Goal: Connect with others: Connect with others

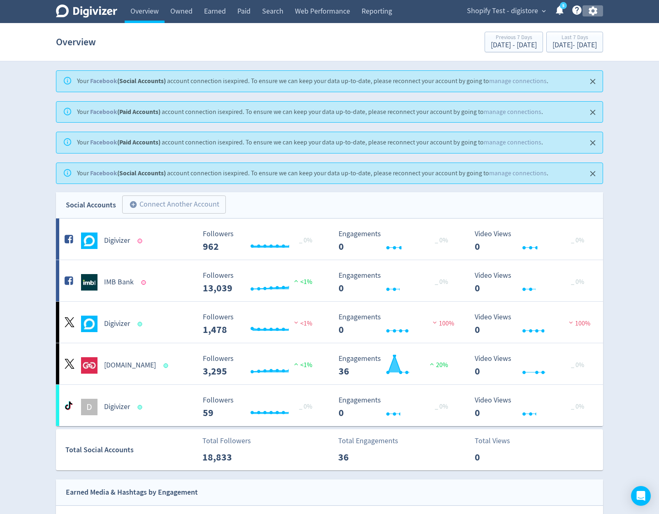
click at [592, 8] on icon "button" at bounding box center [593, 11] width 9 height 9
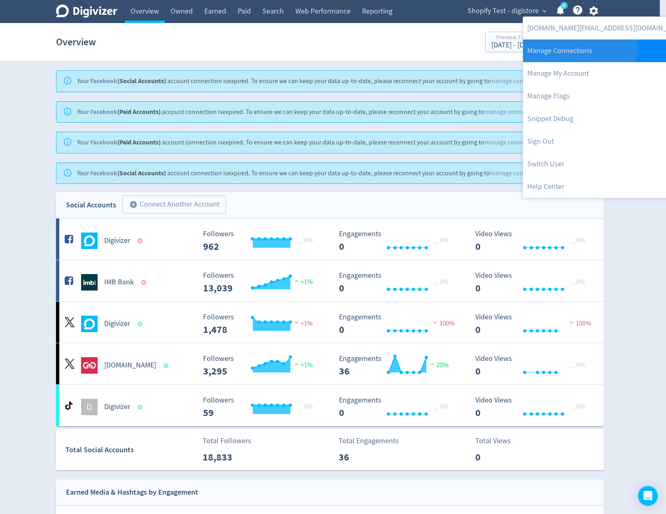
click at [579, 47] on link "Manage Connections" at bounding box center [607, 51] width 168 height 23
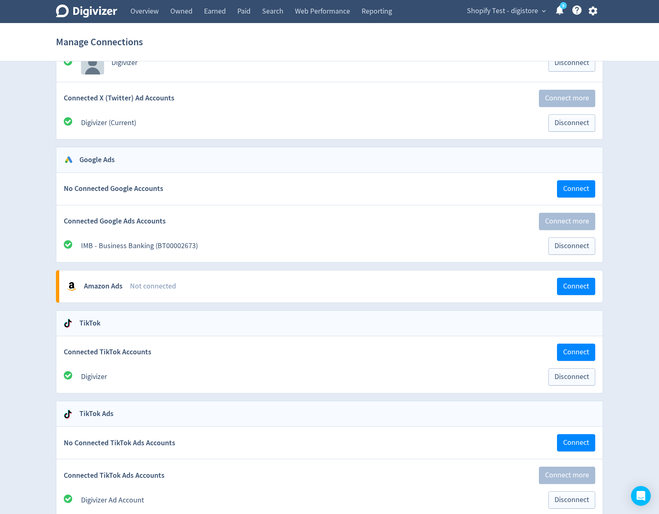
scroll to position [721, 0]
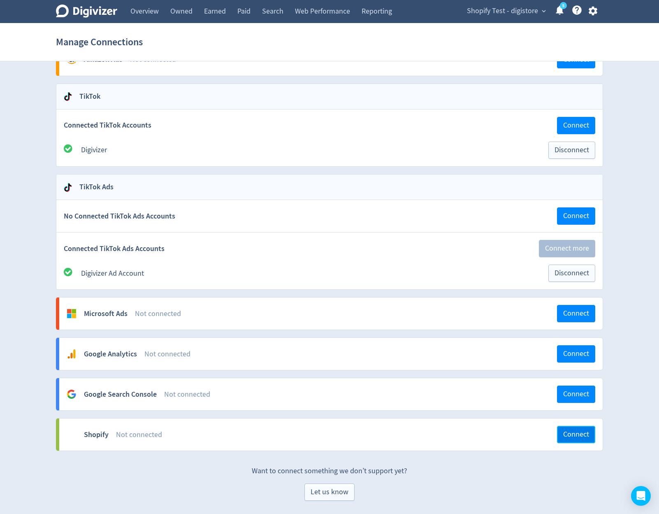
click at [585, 436] on span "Connect" at bounding box center [577, 434] width 26 height 7
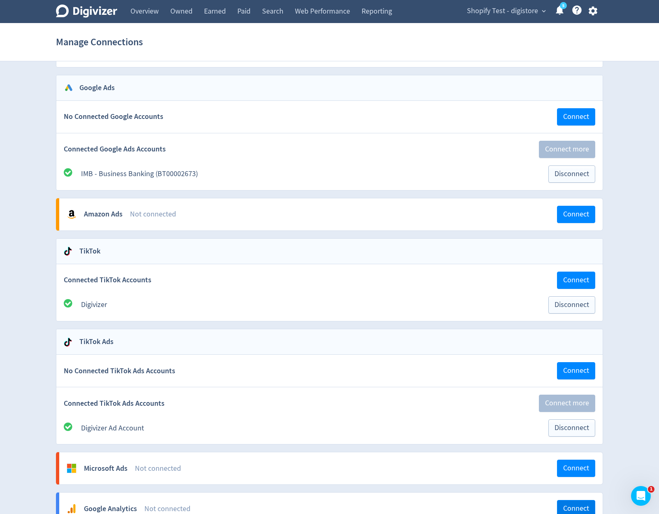
scroll to position [721, 0]
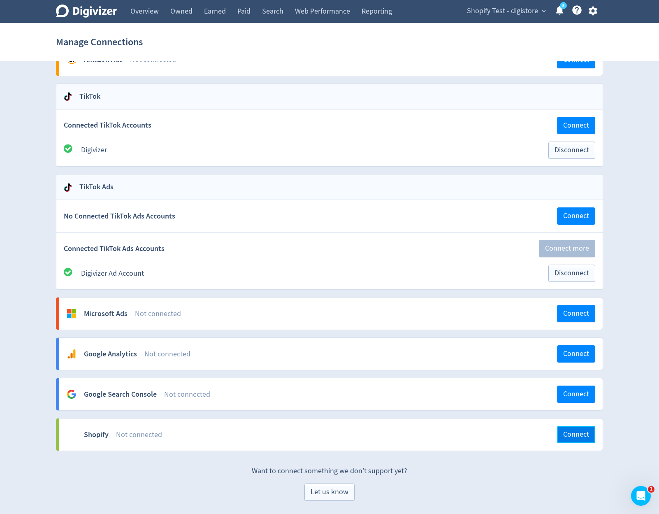
click at [580, 433] on span "Connect" at bounding box center [577, 434] width 26 height 7
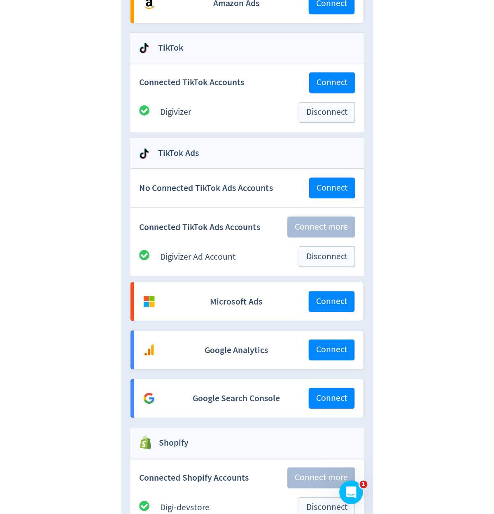
scroll to position [777, 0]
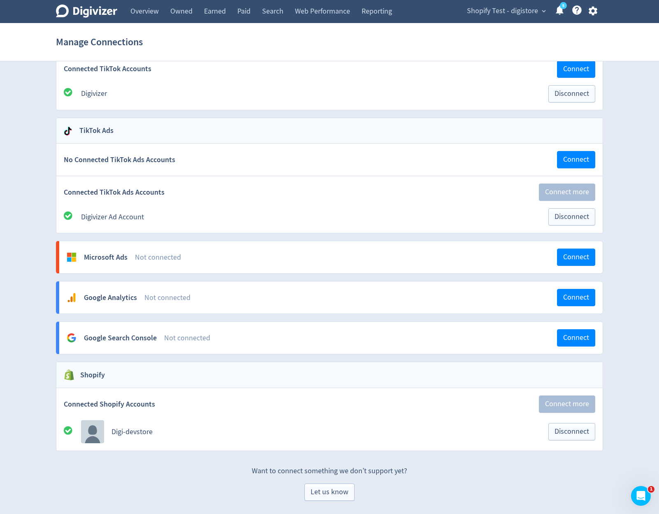
drag, startPoint x: 613, startPoint y: 239, endPoint x: 539, endPoint y: 18, distance: 233.3
